Goal: Transaction & Acquisition: Purchase product/service

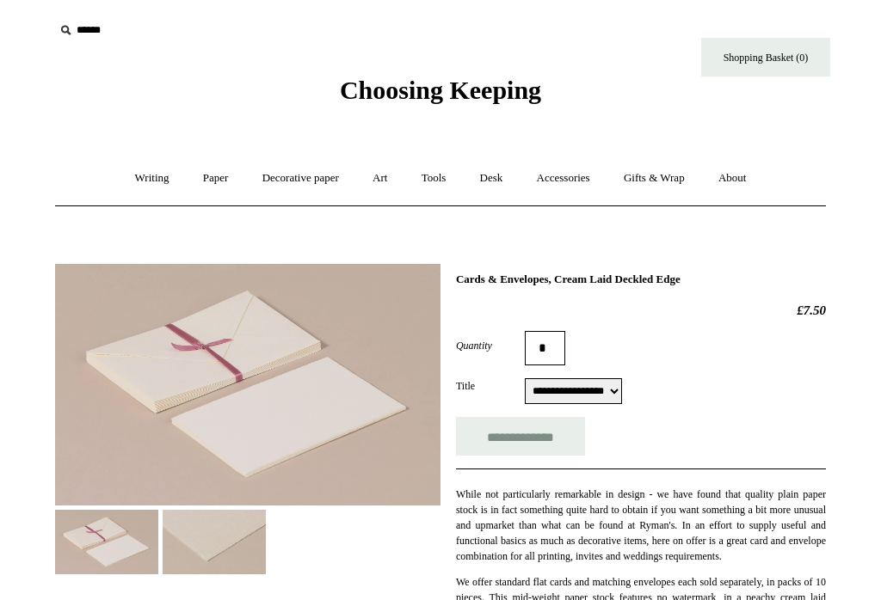
select select "**********"
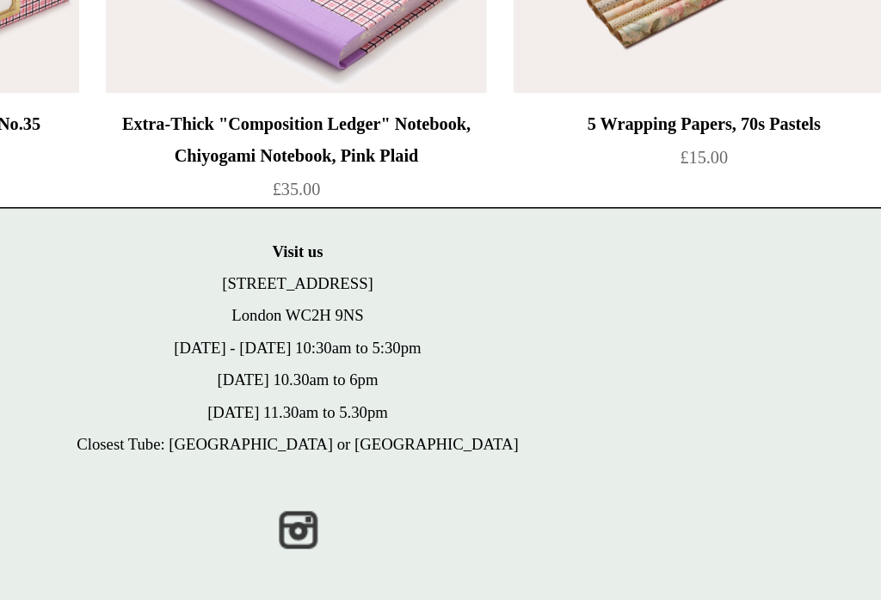
click at [579, 157] on img at bounding box center [701, 180] width 244 height 155
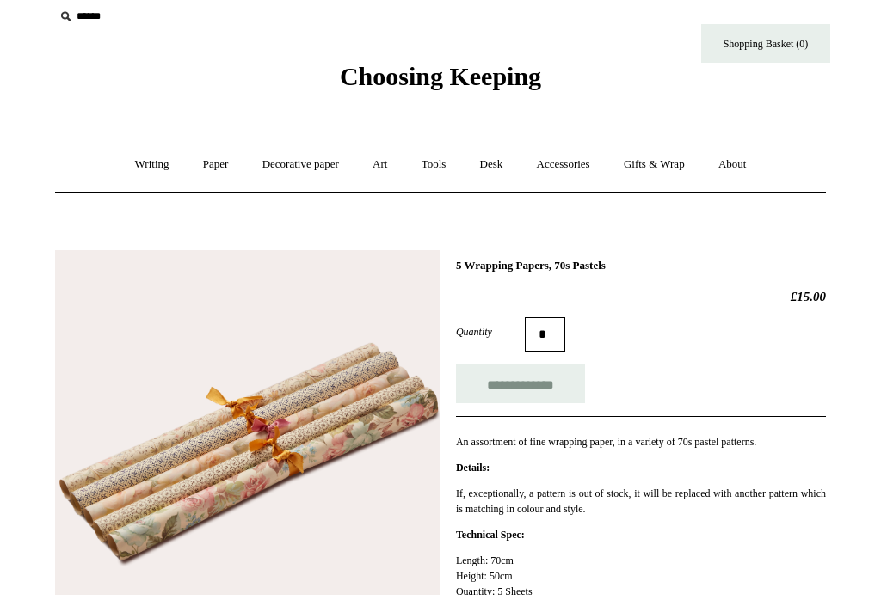
scroll to position [15, 0]
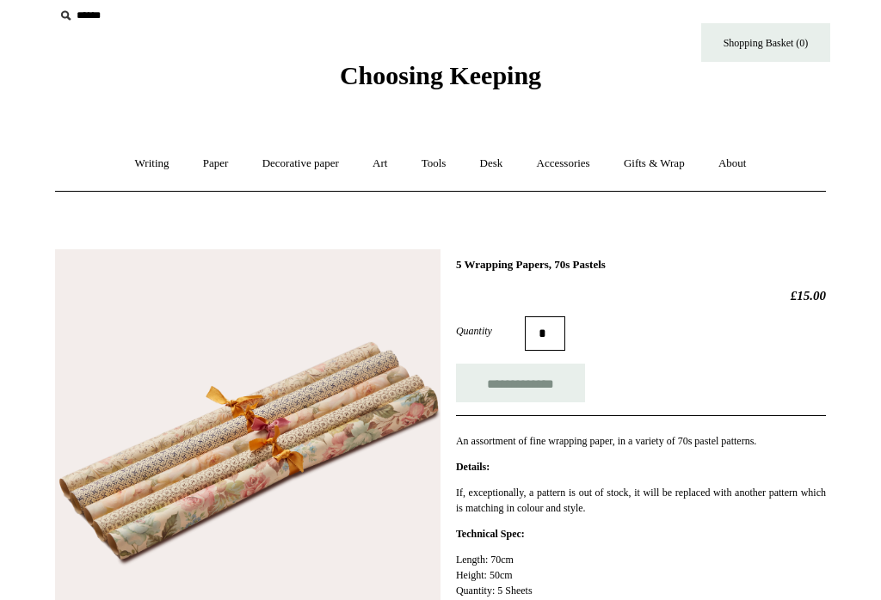
click at [112, 22] on input "text" at bounding box center [160, 16] width 212 height 32
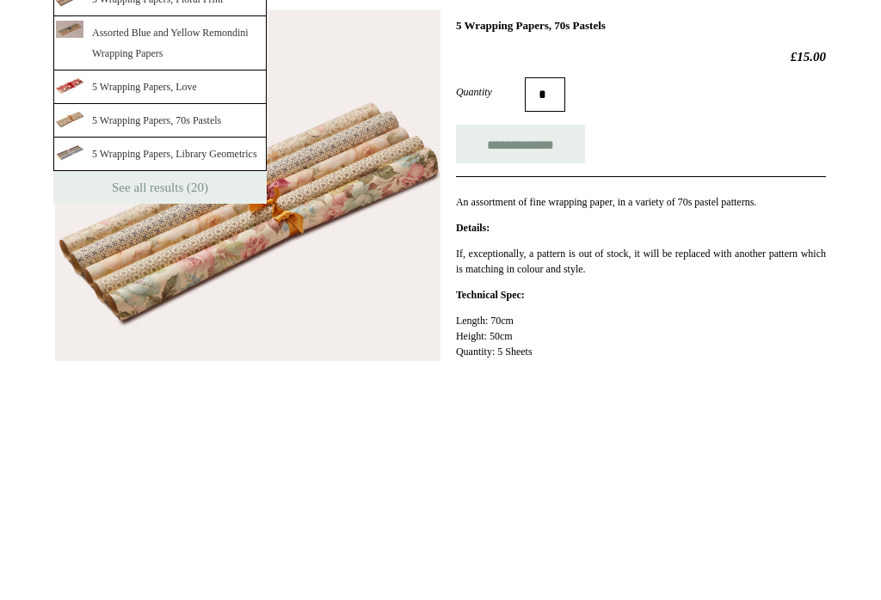
type input "**********"
click at [176, 411] on link "See all results (20)" at bounding box center [159, 427] width 213 height 33
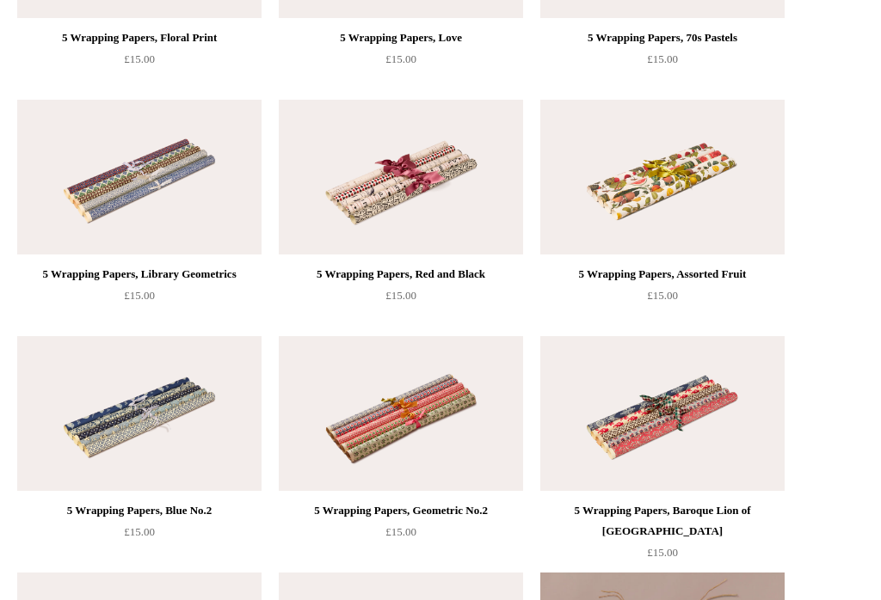
scroll to position [964, 0]
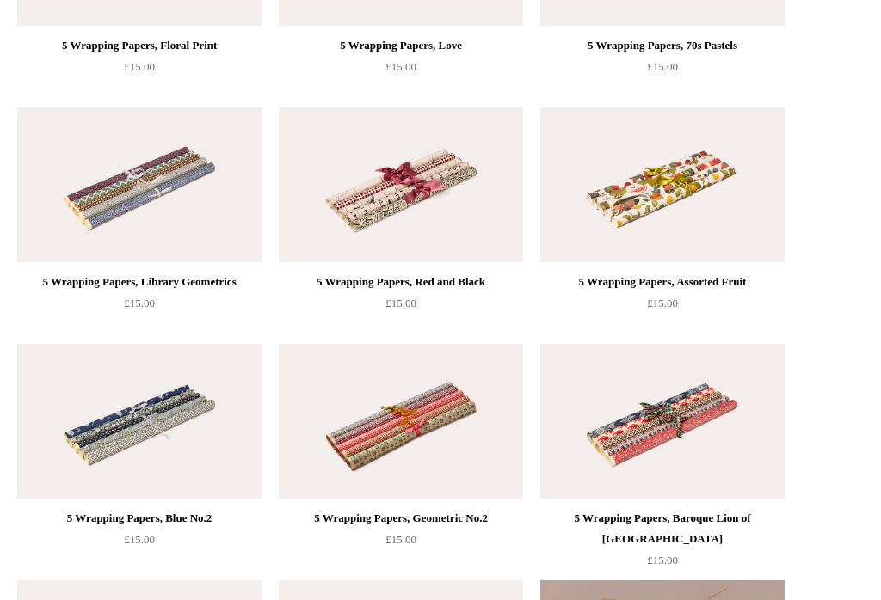
click at [685, 206] on img at bounding box center [662, 185] width 244 height 155
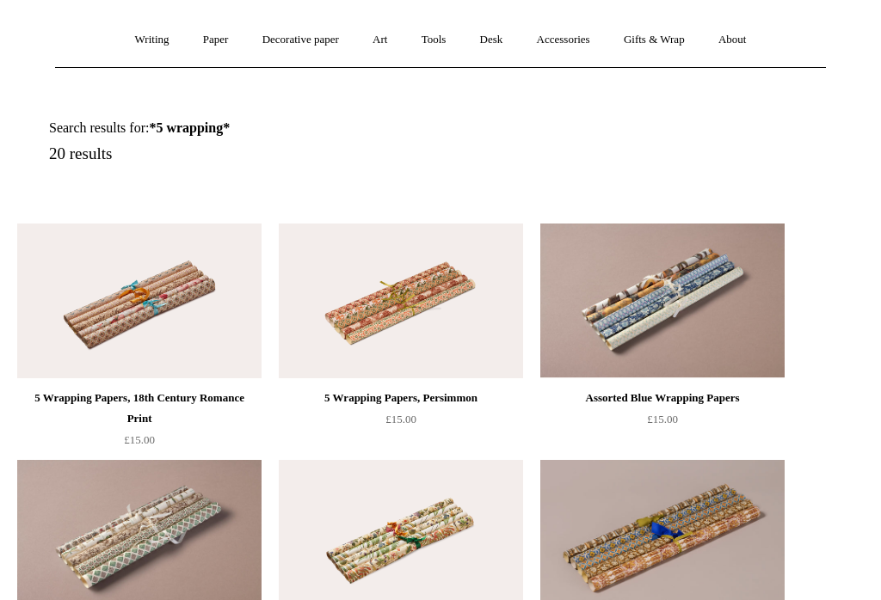
scroll to position [123, 0]
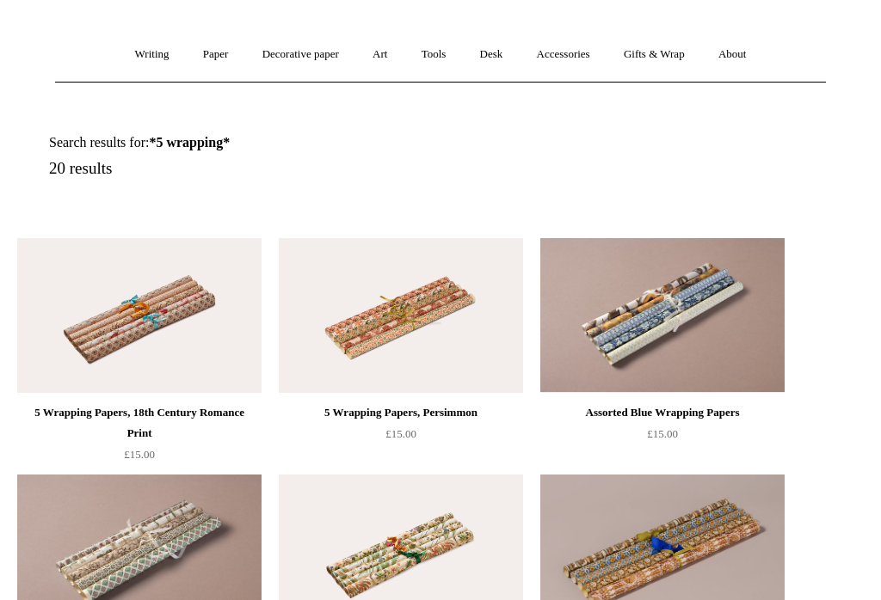
click at [126, 336] on img at bounding box center [139, 316] width 244 height 155
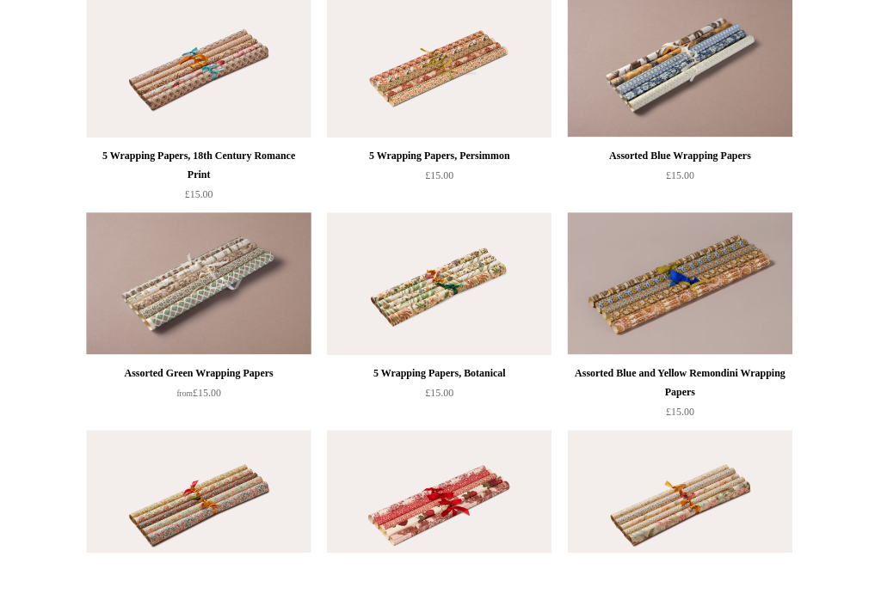
scroll to position [396, 0]
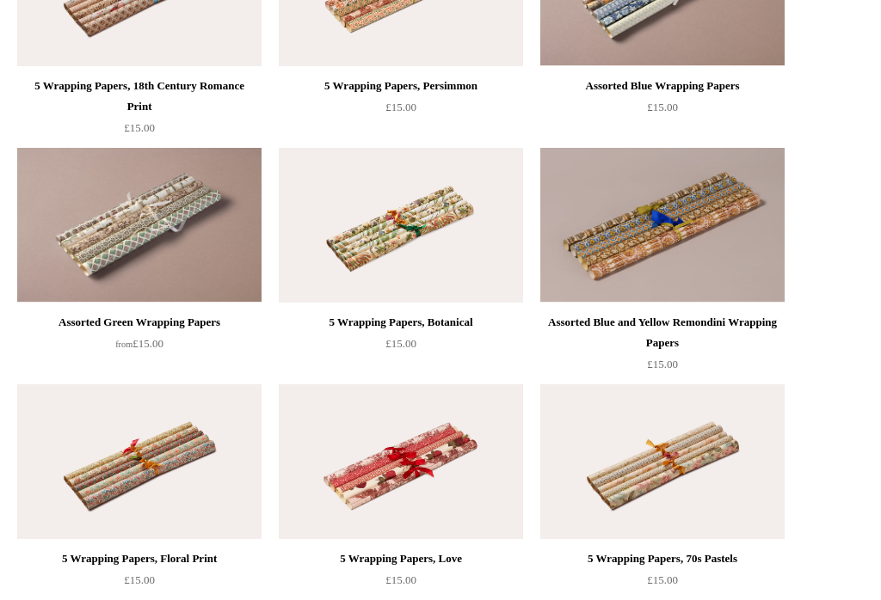
scroll to position [450, 0]
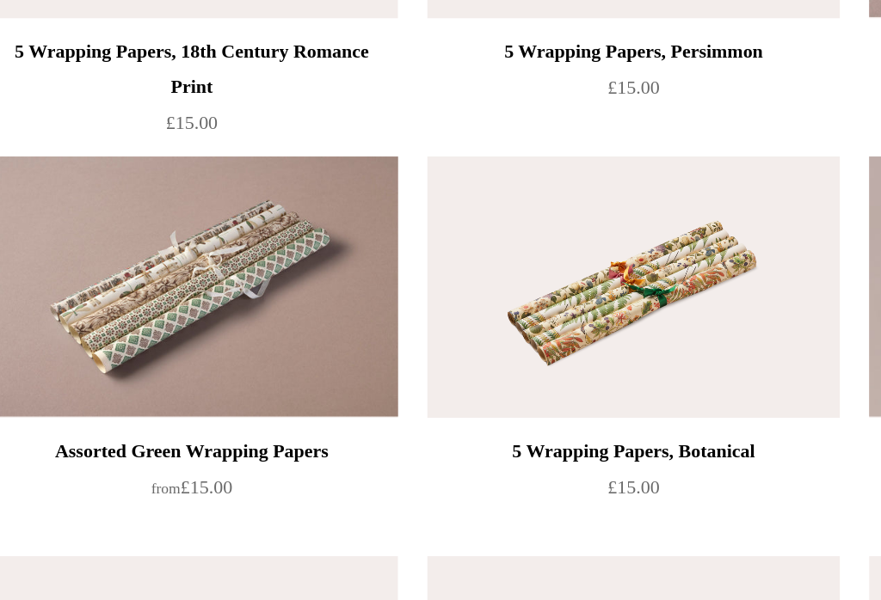
click at [279, 313] on div "5 Wrapping Papers, Botanical £15.00" at bounding box center [401, 334] width 244 height 42
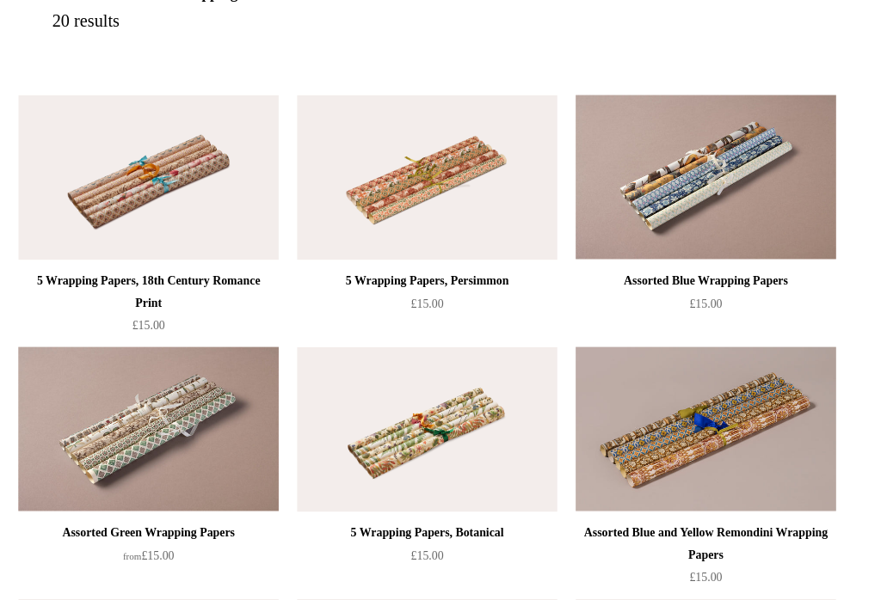
scroll to position [263, 0]
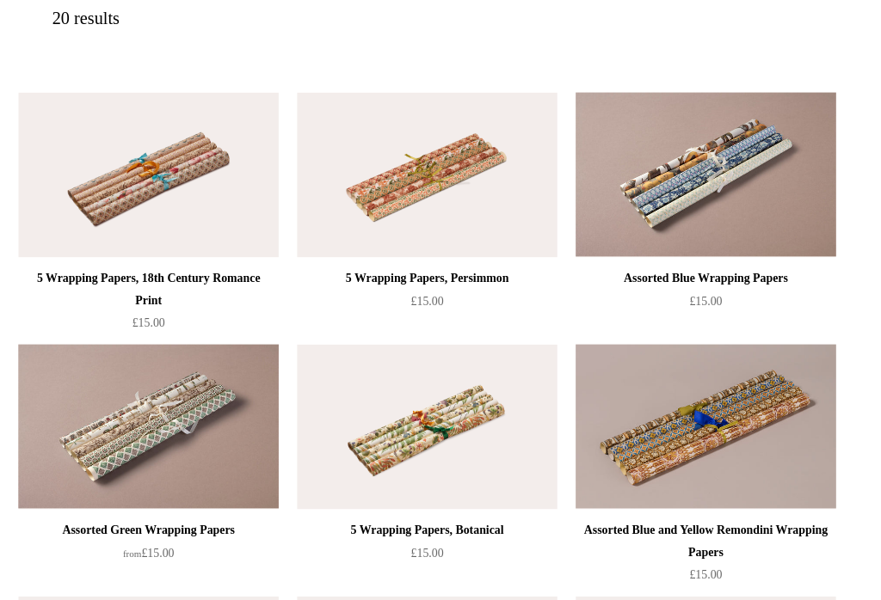
click at [10, 282] on div "5 Wrapping Papers, 18th Century Romance Print £15.00" at bounding box center [139, 208] width 258 height 237
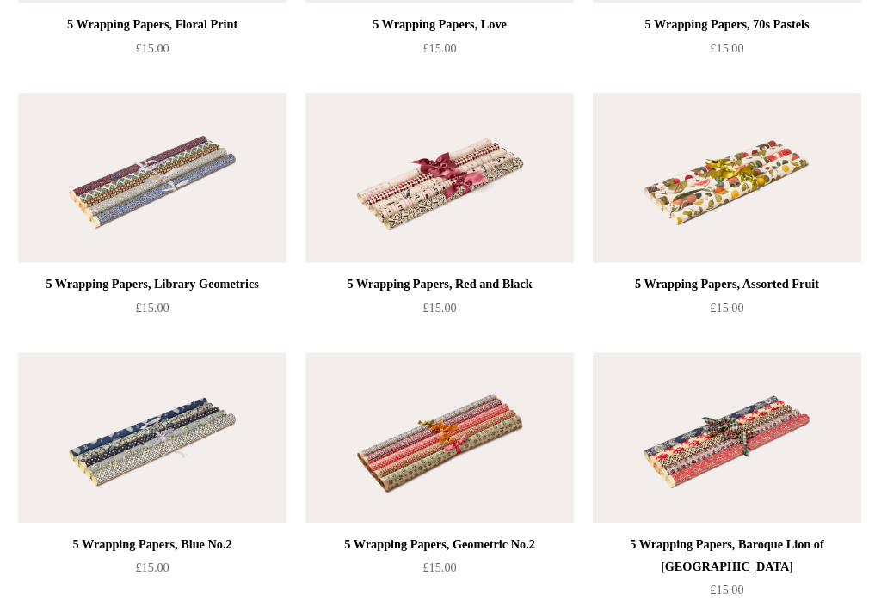
scroll to position [1113, 0]
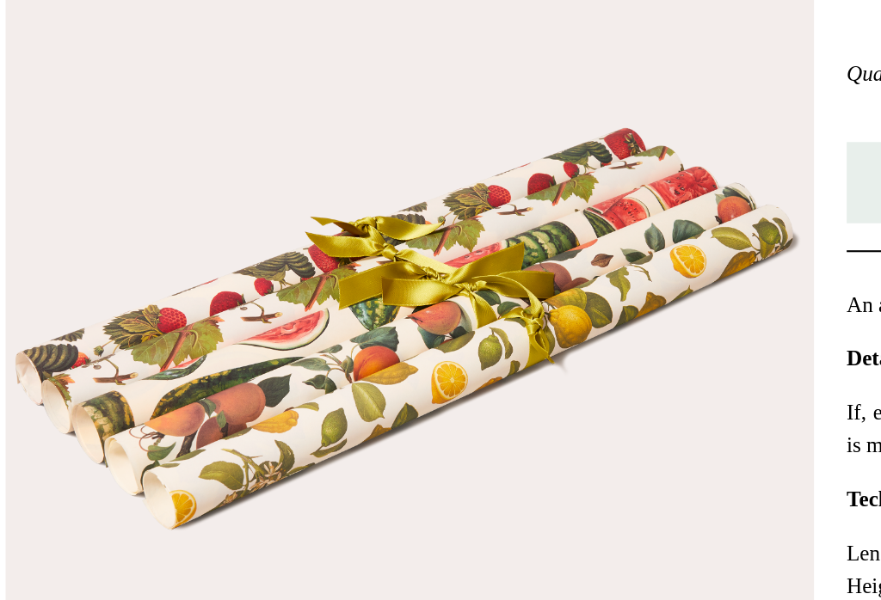
scroll to position [96, 0]
